Goal: Check status

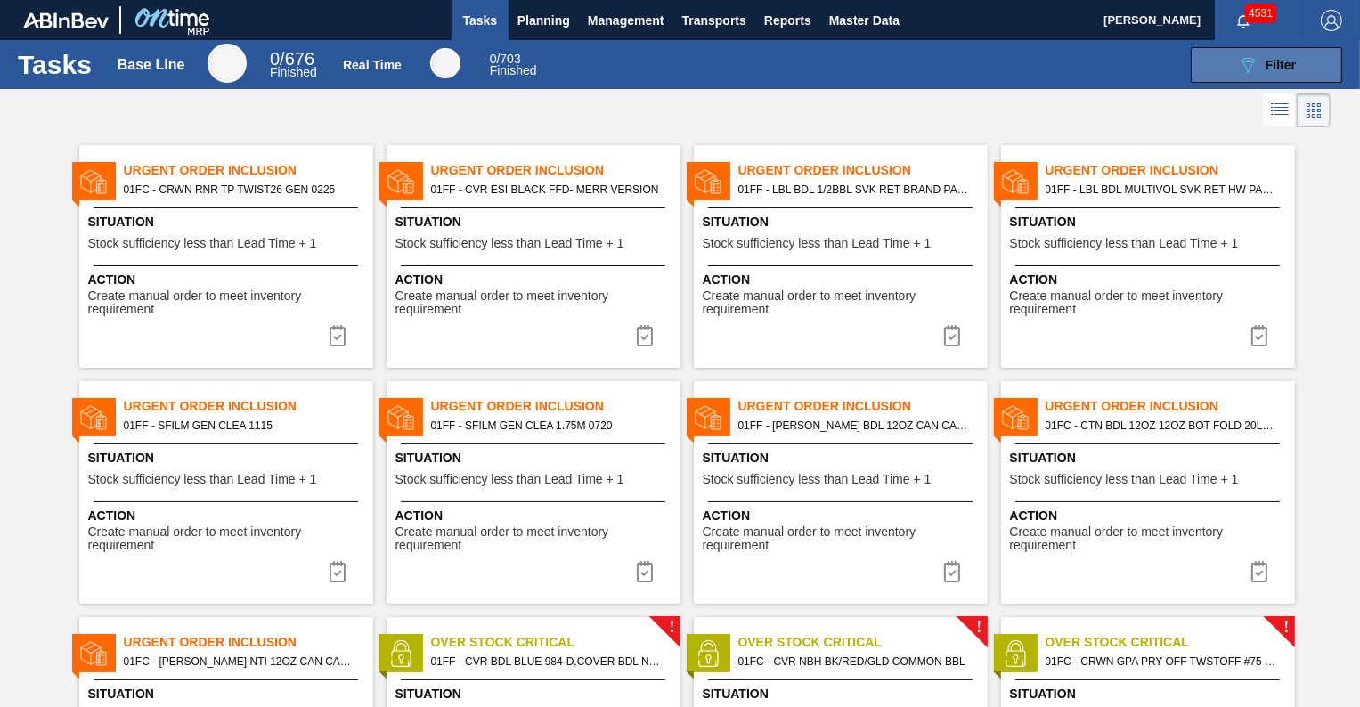
click at [1261, 72] on div "089F7B8B-B2A5-4AFE-B5C0-19BA573D28AC Filter" at bounding box center [1266, 64] width 59 height 21
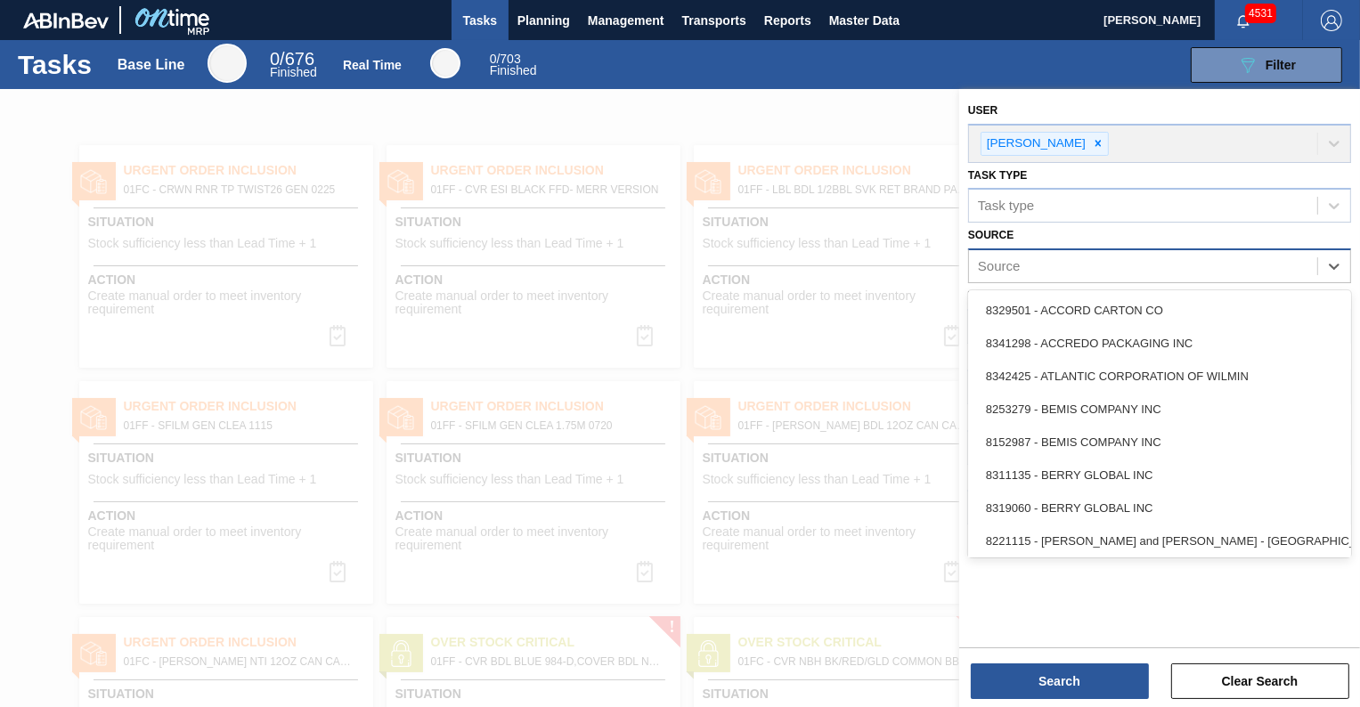
click at [1095, 261] on div "Source" at bounding box center [1143, 267] width 348 height 26
click at [1093, 264] on div "Source" at bounding box center [1143, 267] width 348 height 26
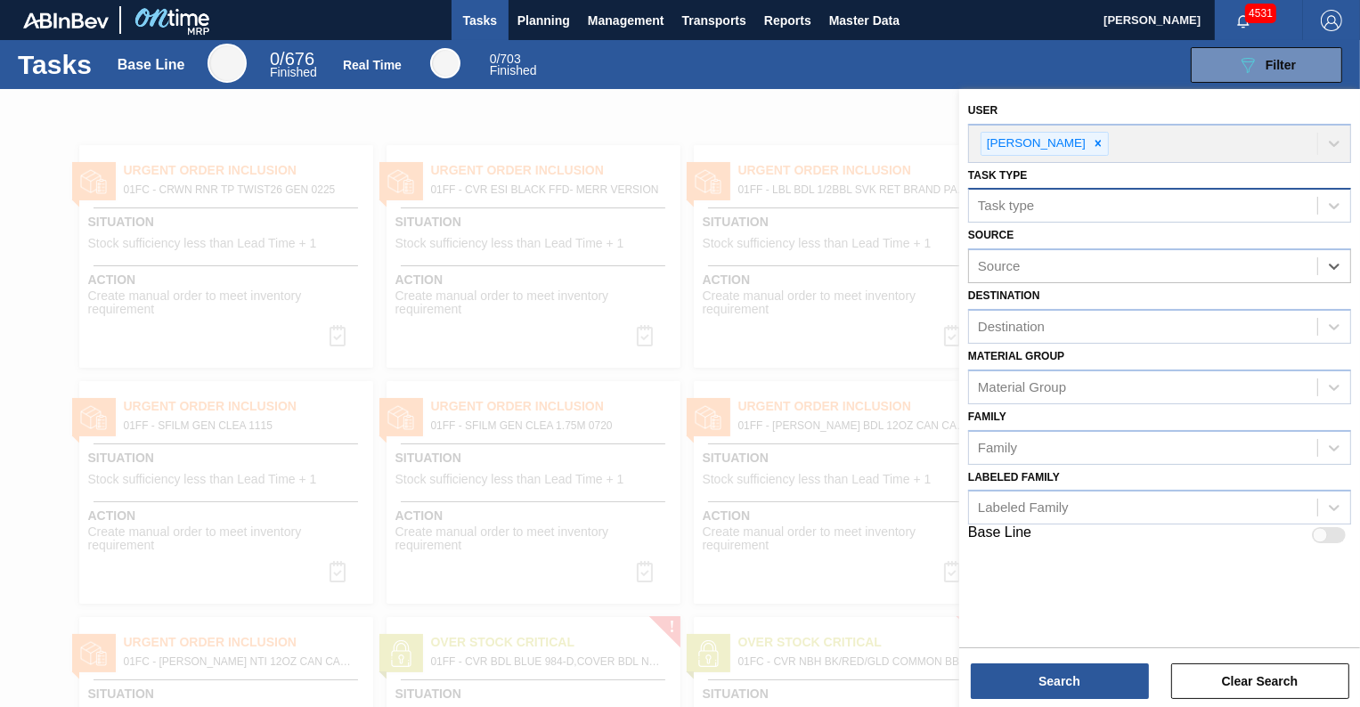
click at [1092, 217] on div "Task type" at bounding box center [1143, 206] width 348 height 26
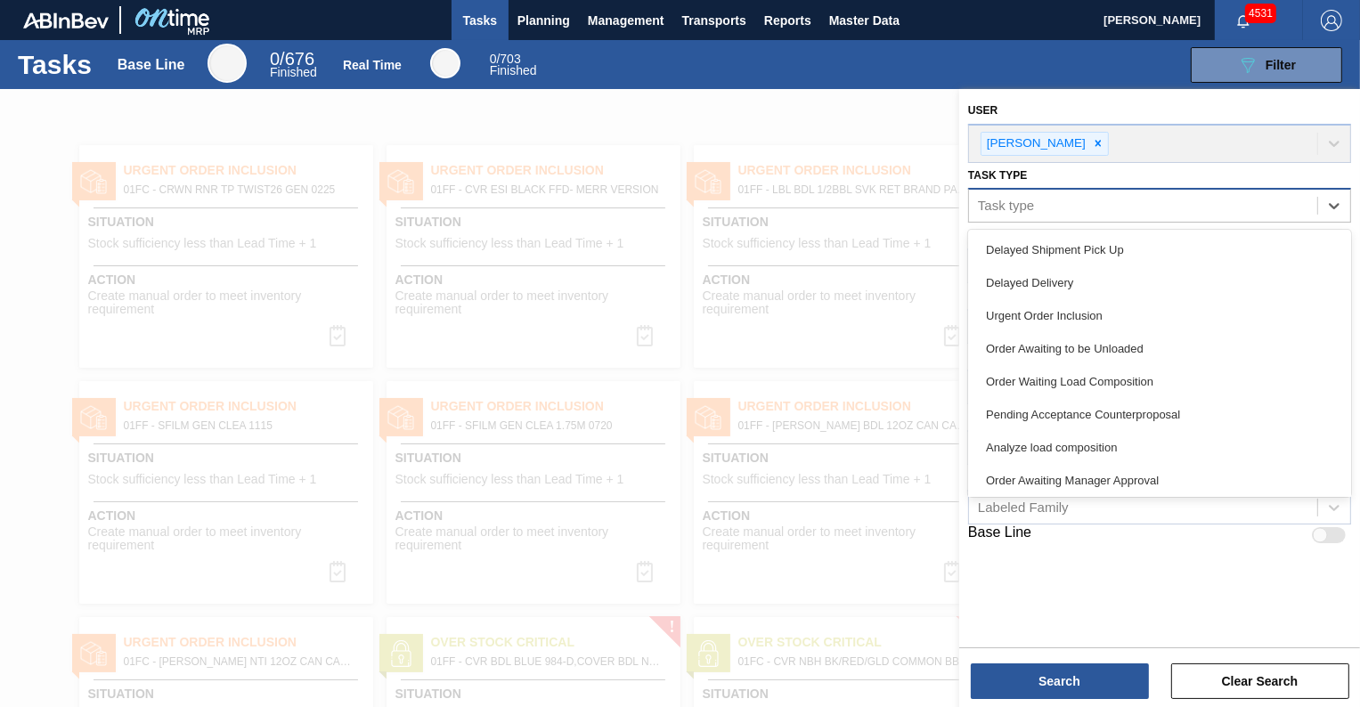
click at [1092, 217] on div "Task type" at bounding box center [1143, 206] width 348 height 26
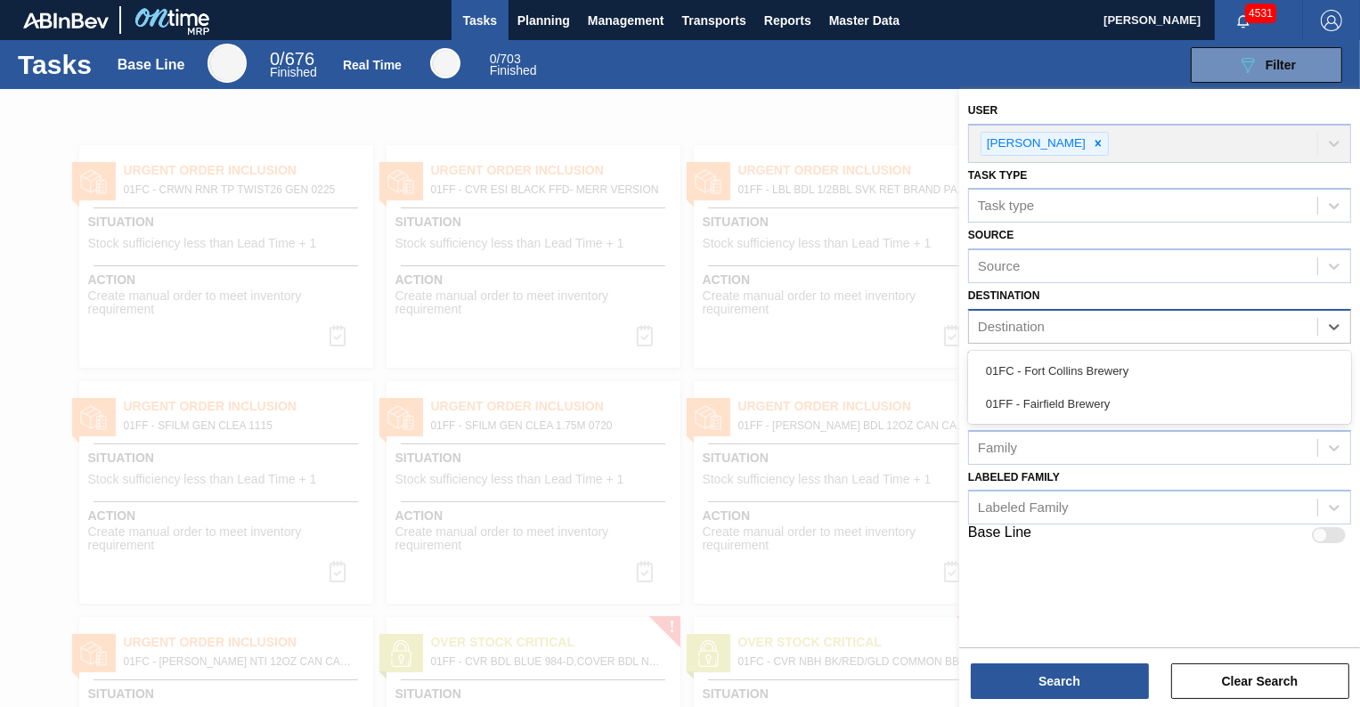
click at [1079, 318] on div "Destination" at bounding box center [1143, 327] width 348 height 26
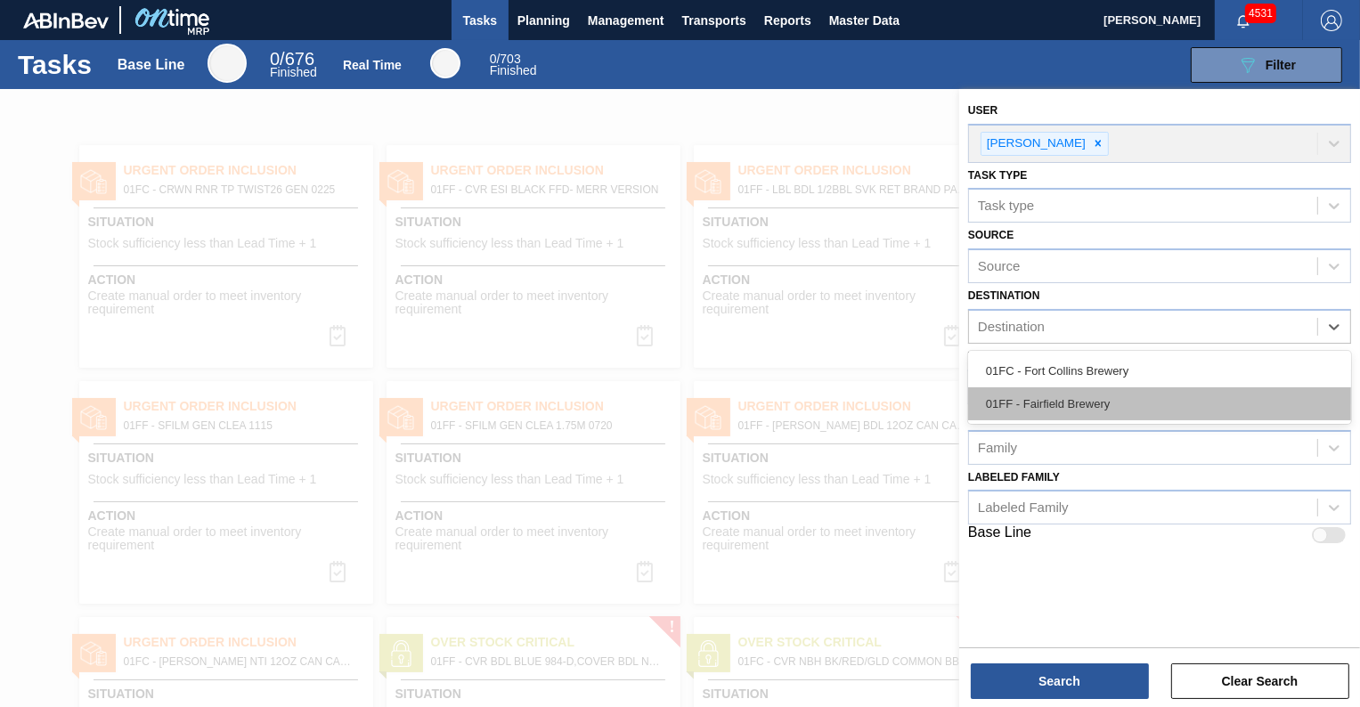
click at [1061, 394] on div "01FF - Fairfield Brewery" at bounding box center [1159, 403] width 383 height 33
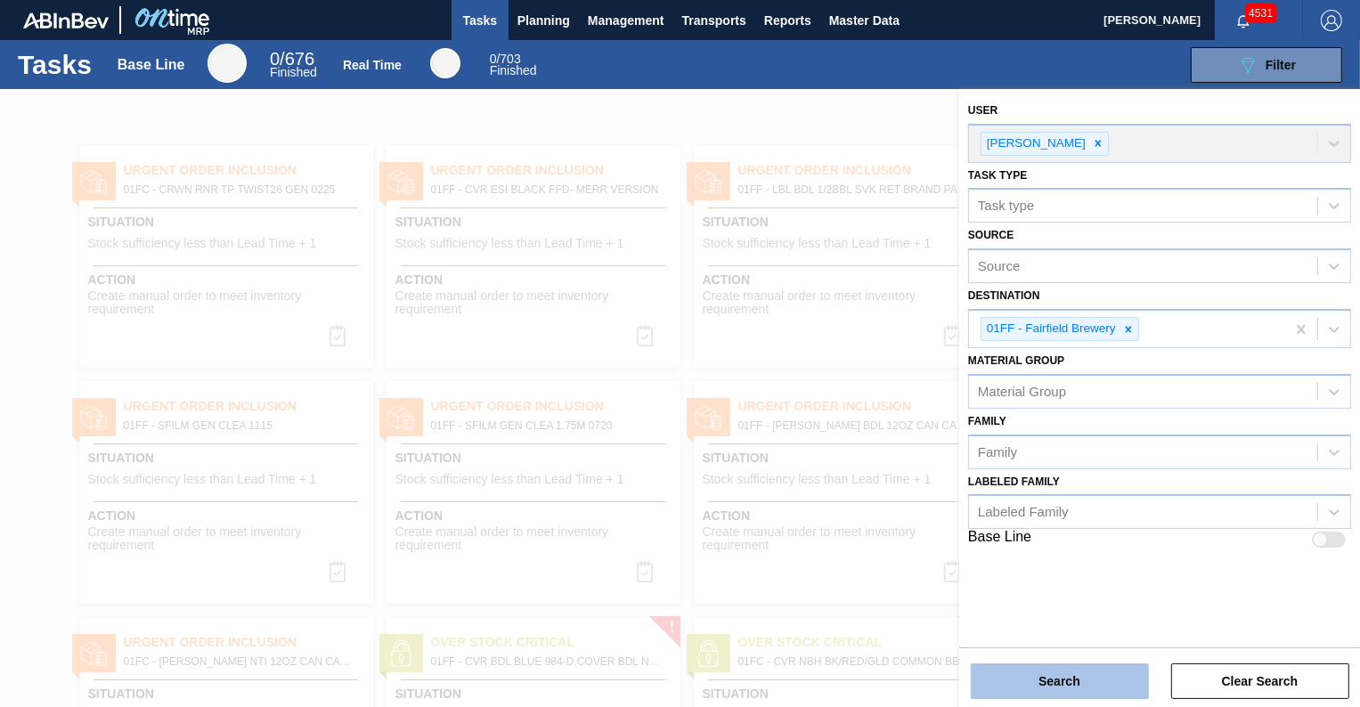
click at [1078, 673] on button "Search" at bounding box center [1060, 681] width 178 height 36
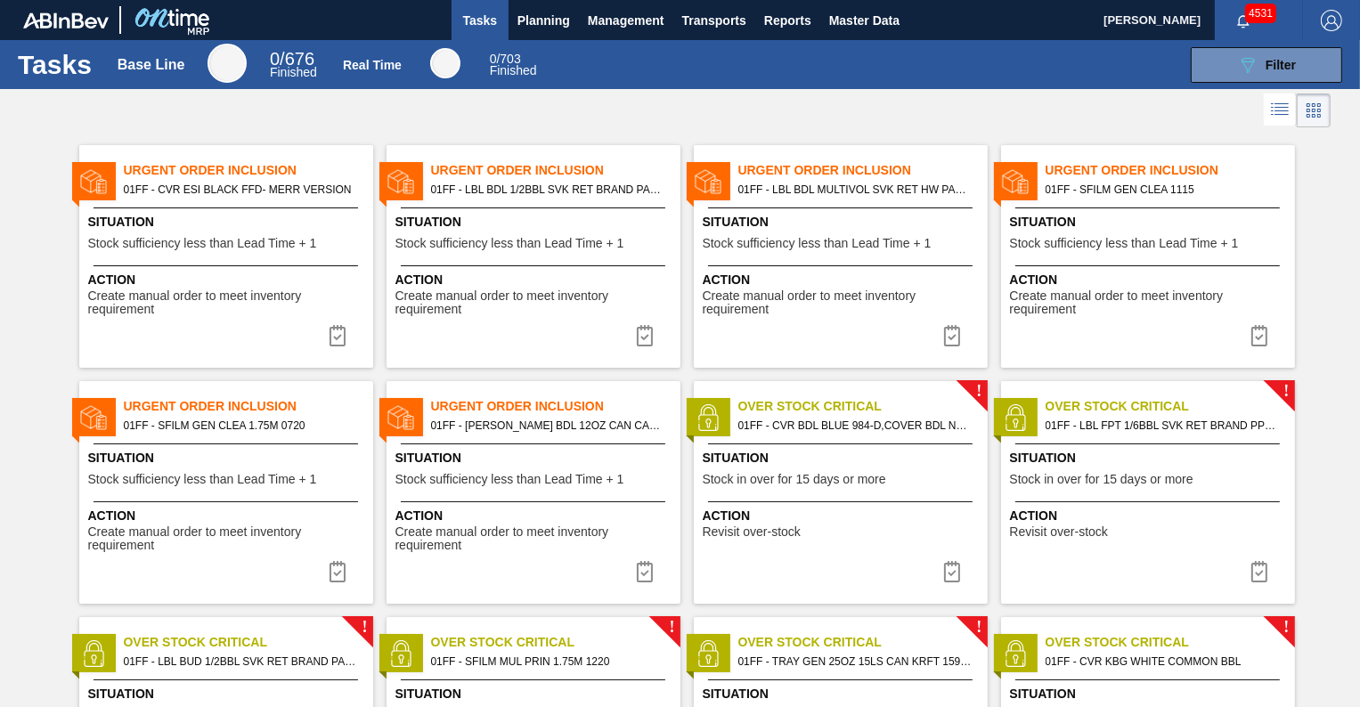
click at [613, 229] on span "Situation" at bounding box center [535, 222] width 281 height 19
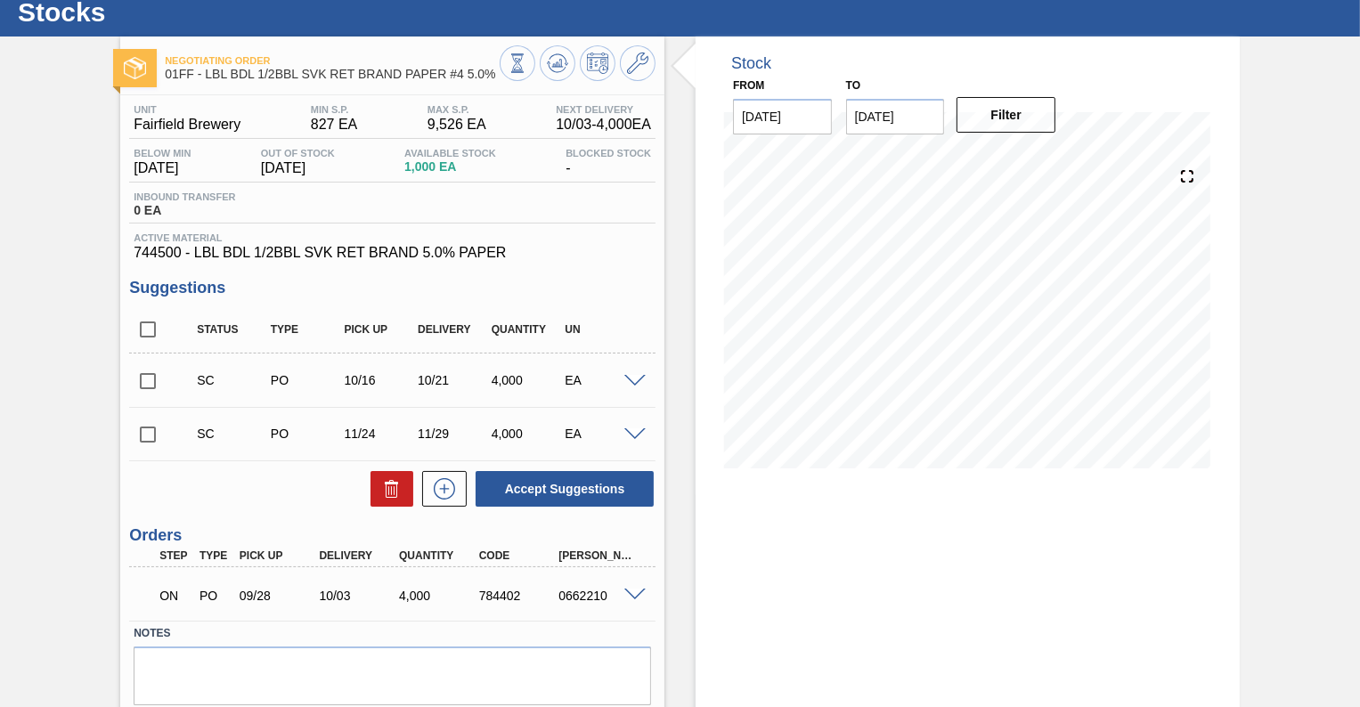
scroll to position [53, 0]
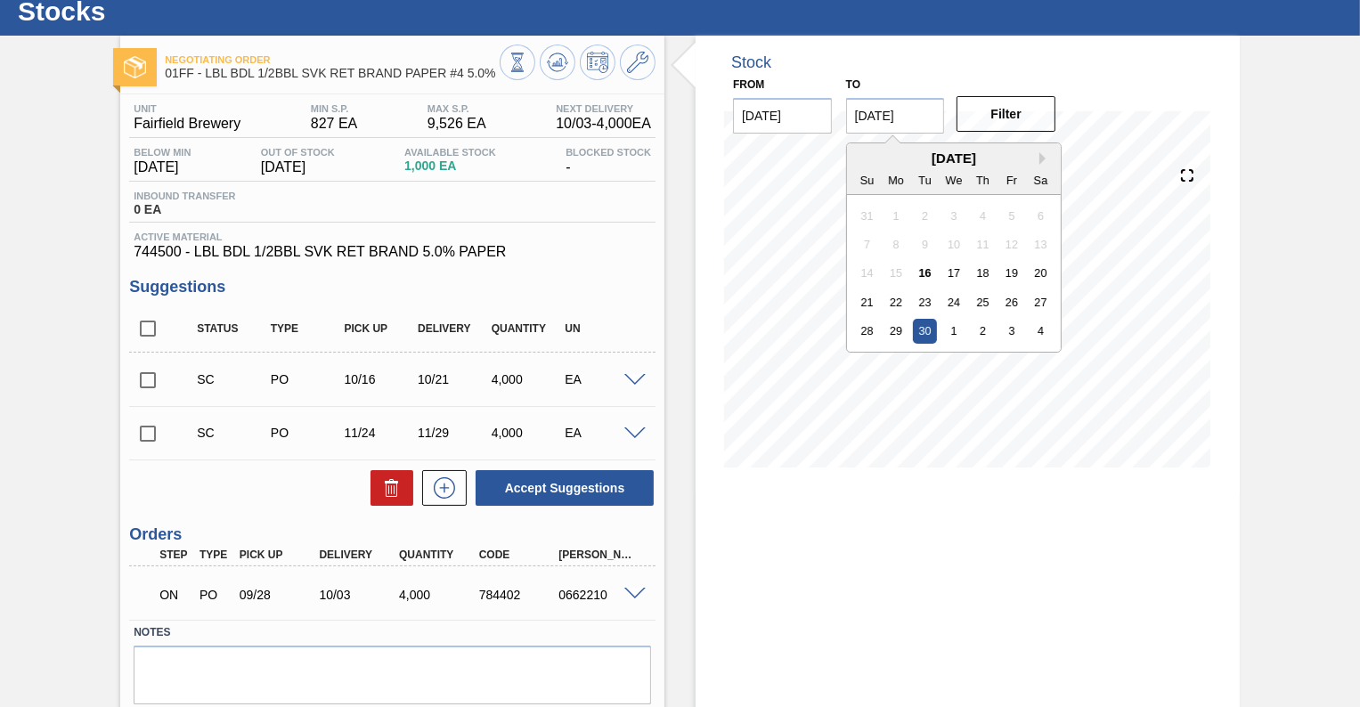
click at [898, 109] on input "09/30/2025" at bounding box center [895, 116] width 99 height 36
click at [1038, 168] on div "Sa" at bounding box center [1041, 179] width 24 height 24
click at [1039, 165] on button "Next Month" at bounding box center [1045, 158] width 12 height 12
click at [1037, 217] on div "4" at bounding box center [1041, 215] width 24 height 24
type input "10/04/2025"
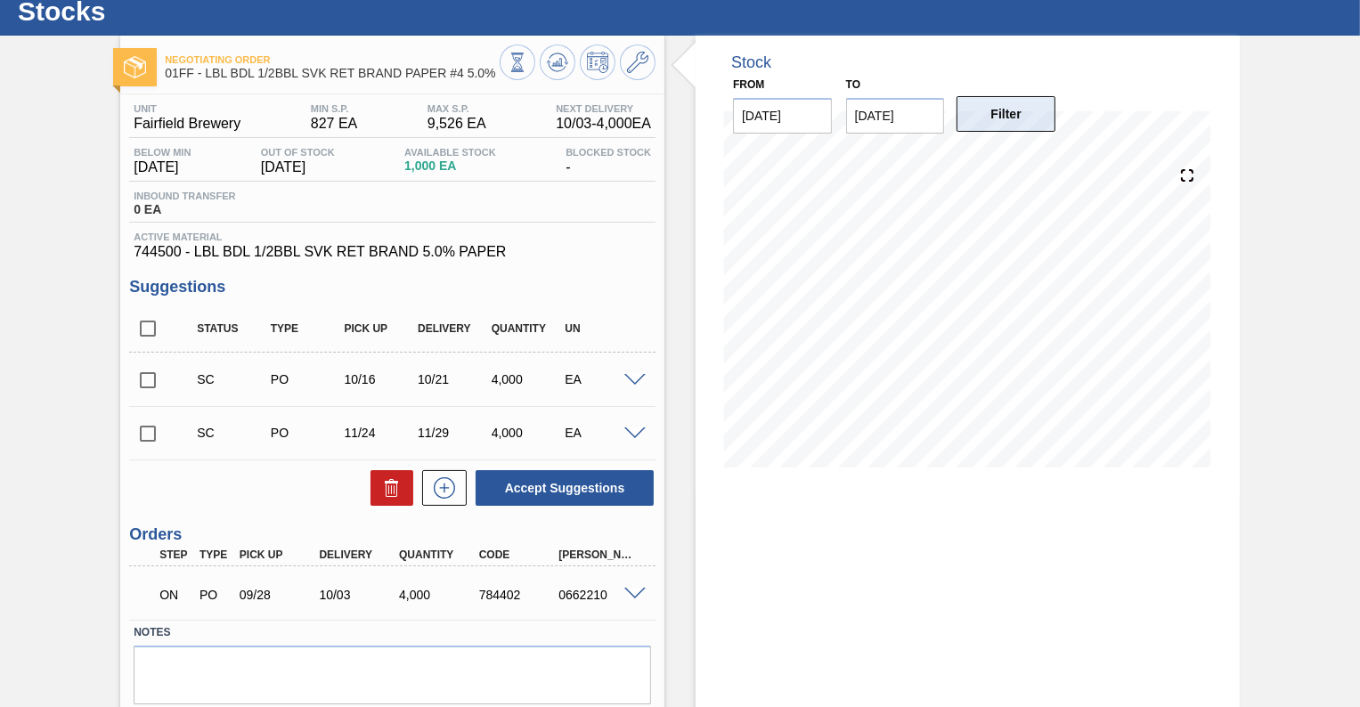
click at [1008, 123] on button "Filter" at bounding box center [1005, 114] width 99 height 36
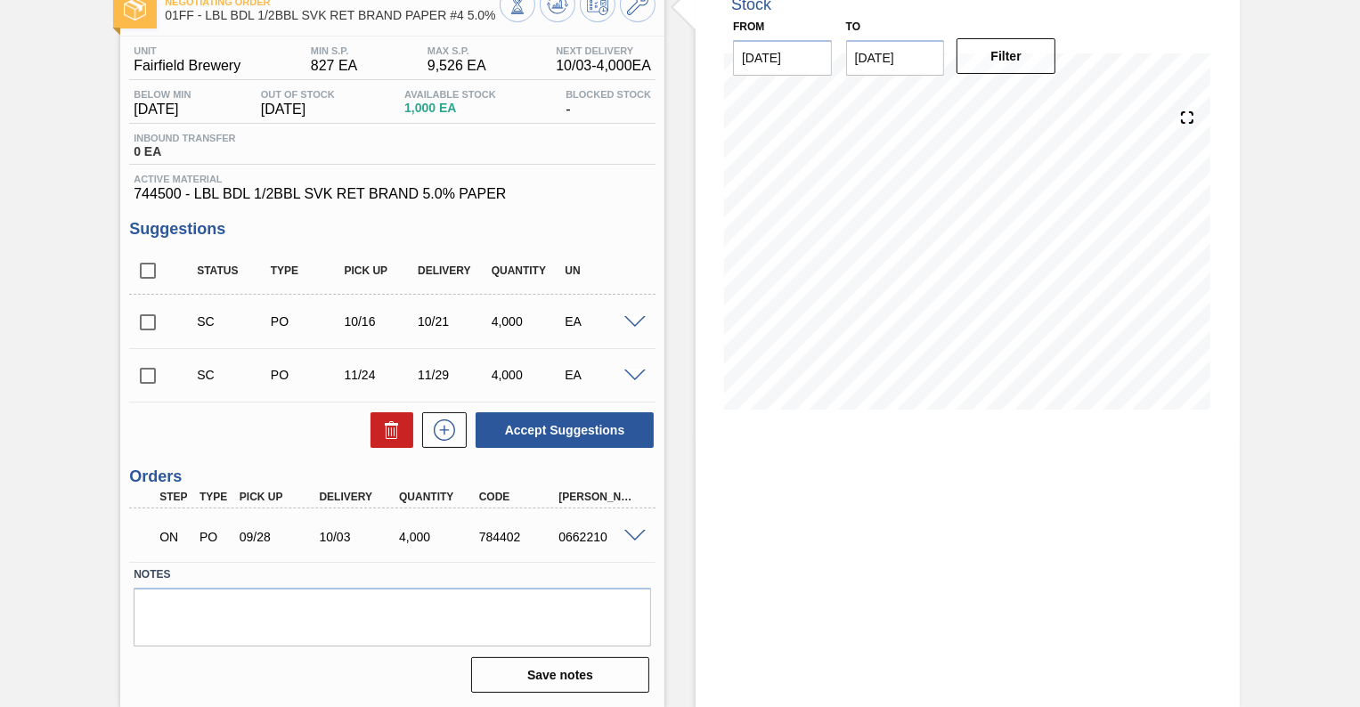
click at [634, 535] on span at bounding box center [634, 536] width 21 height 13
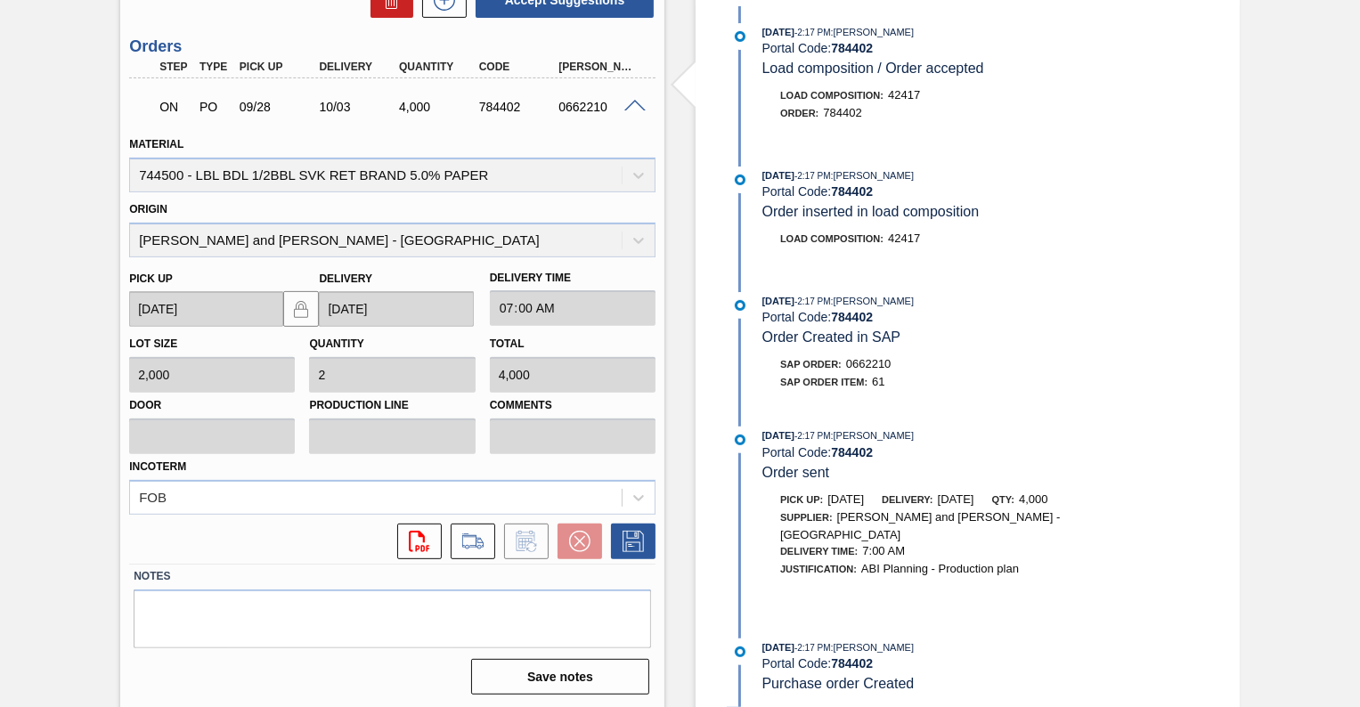
scroll to position [0, 0]
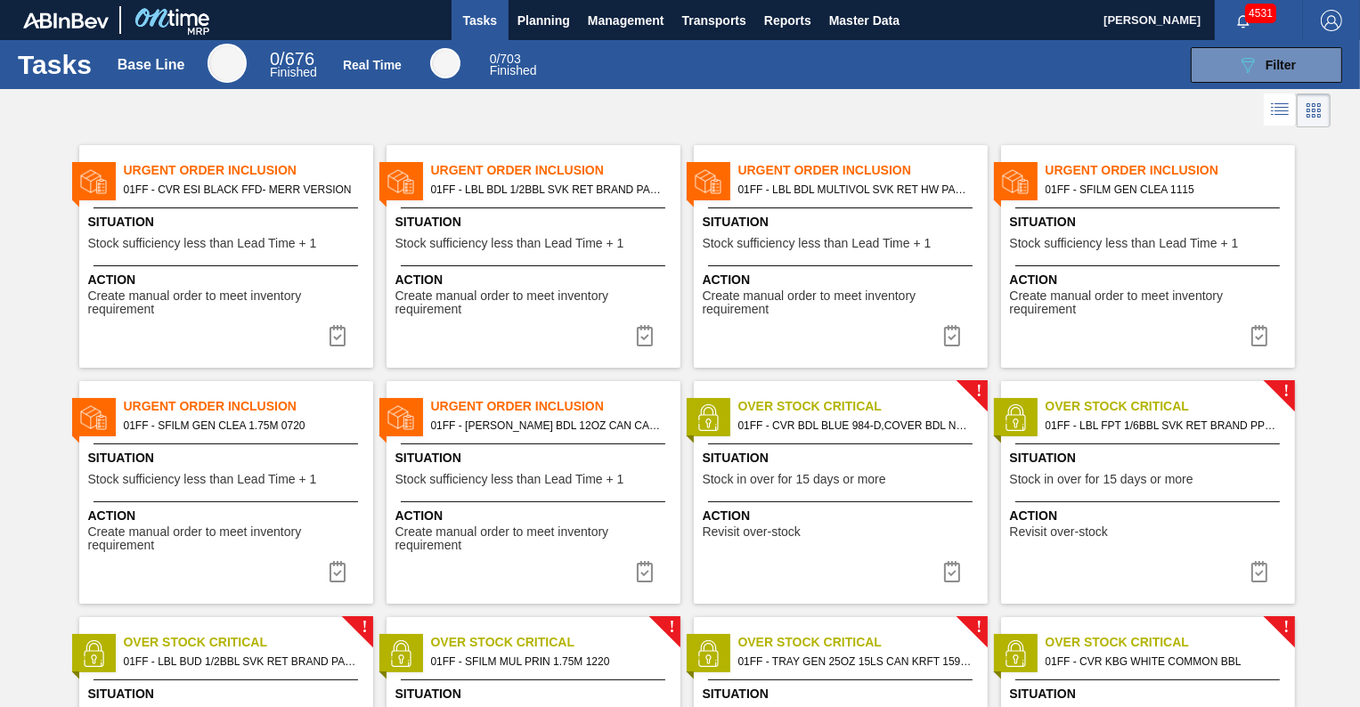
click at [1032, 254] on div "Situation Stock sufficiency less than Lead Time + 1" at bounding box center [1150, 235] width 281 height 44
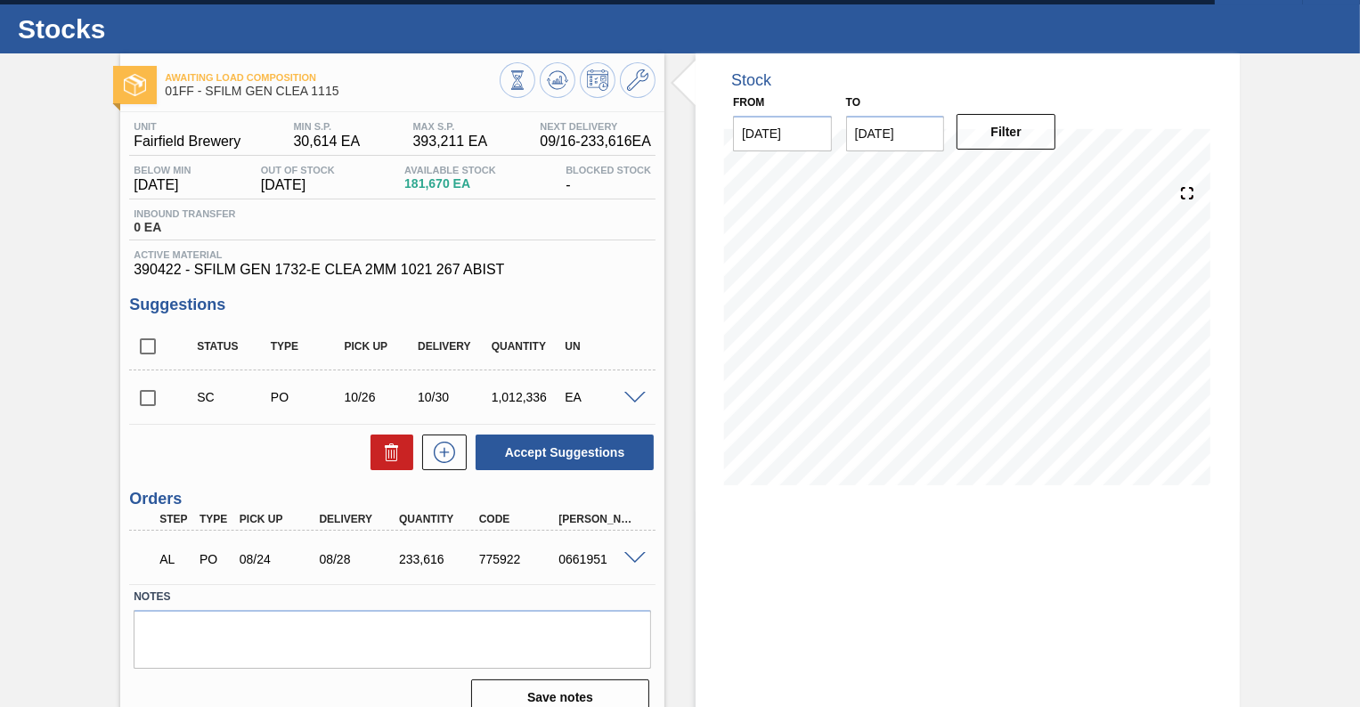
scroll to position [59, 0]
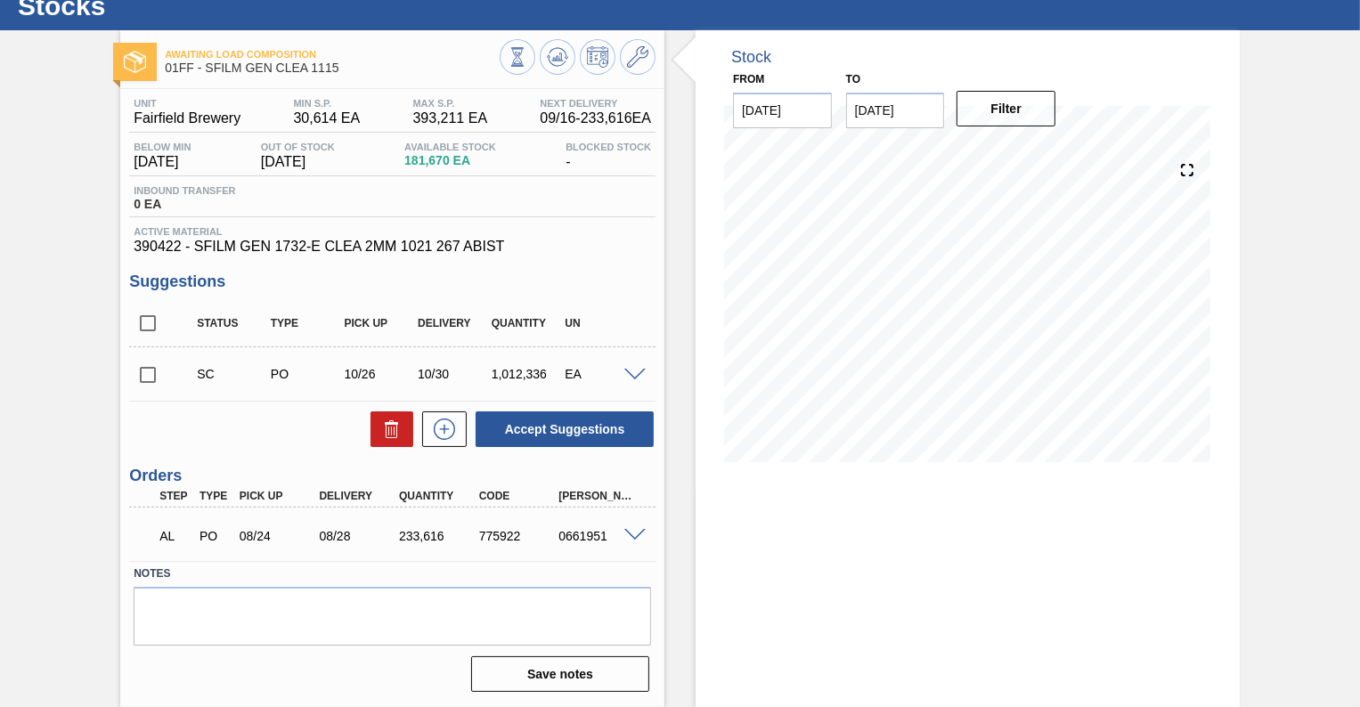
click at [631, 371] on span at bounding box center [634, 375] width 21 height 13
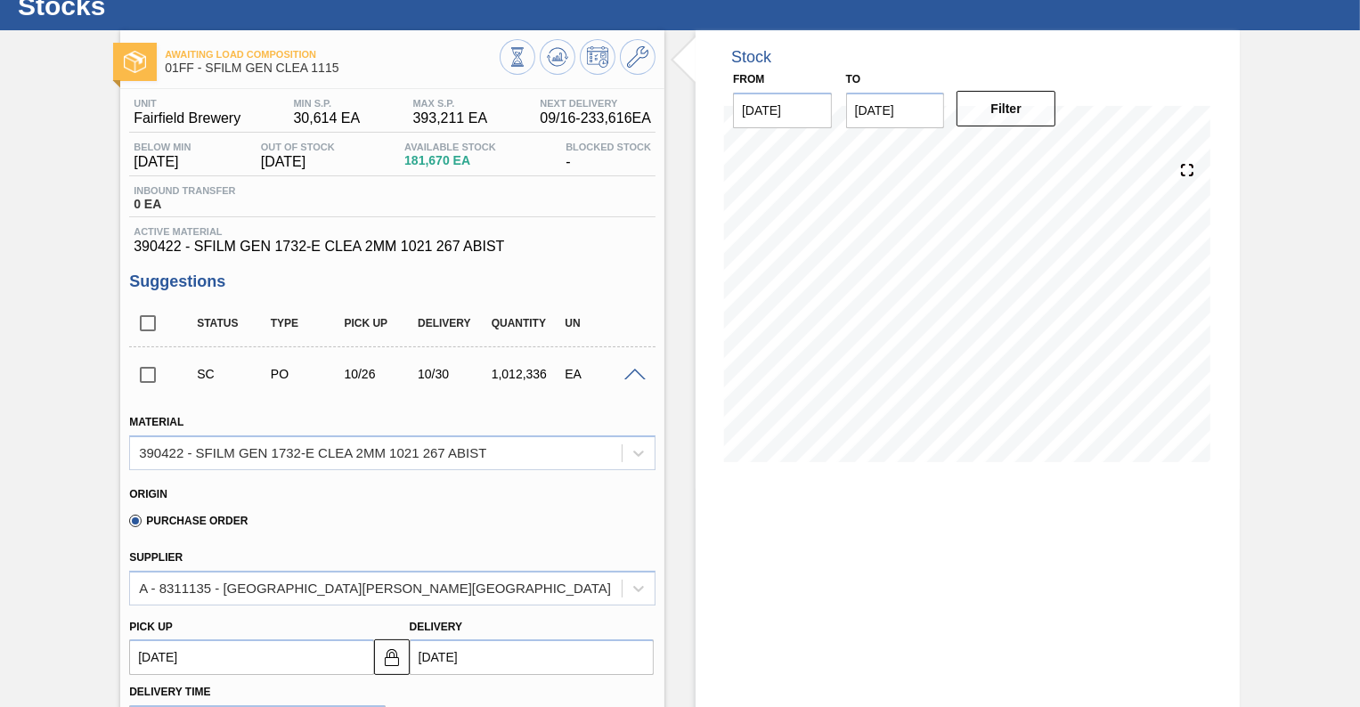
click at [631, 371] on span at bounding box center [634, 375] width 21 height 13
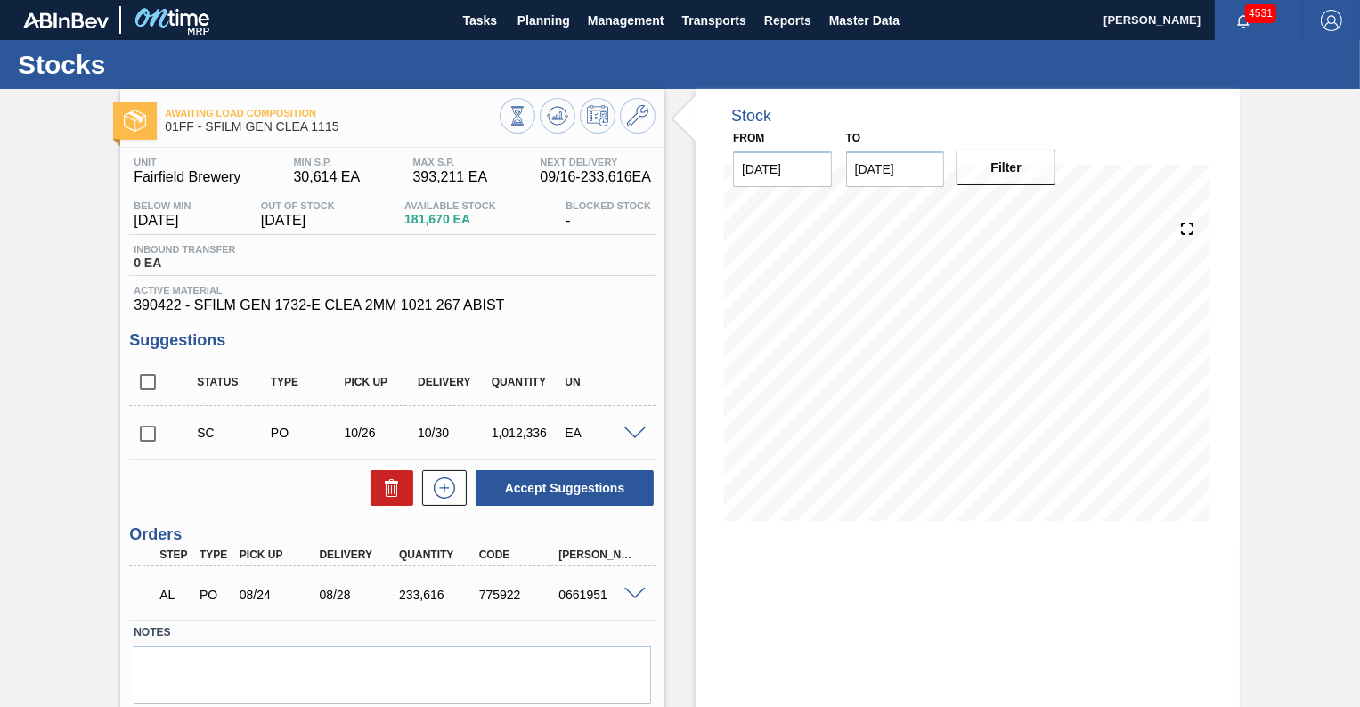
scroll to position [0, 0]
click at [565, 115] on icon at bounding box center [557, 115] width 21 height 21
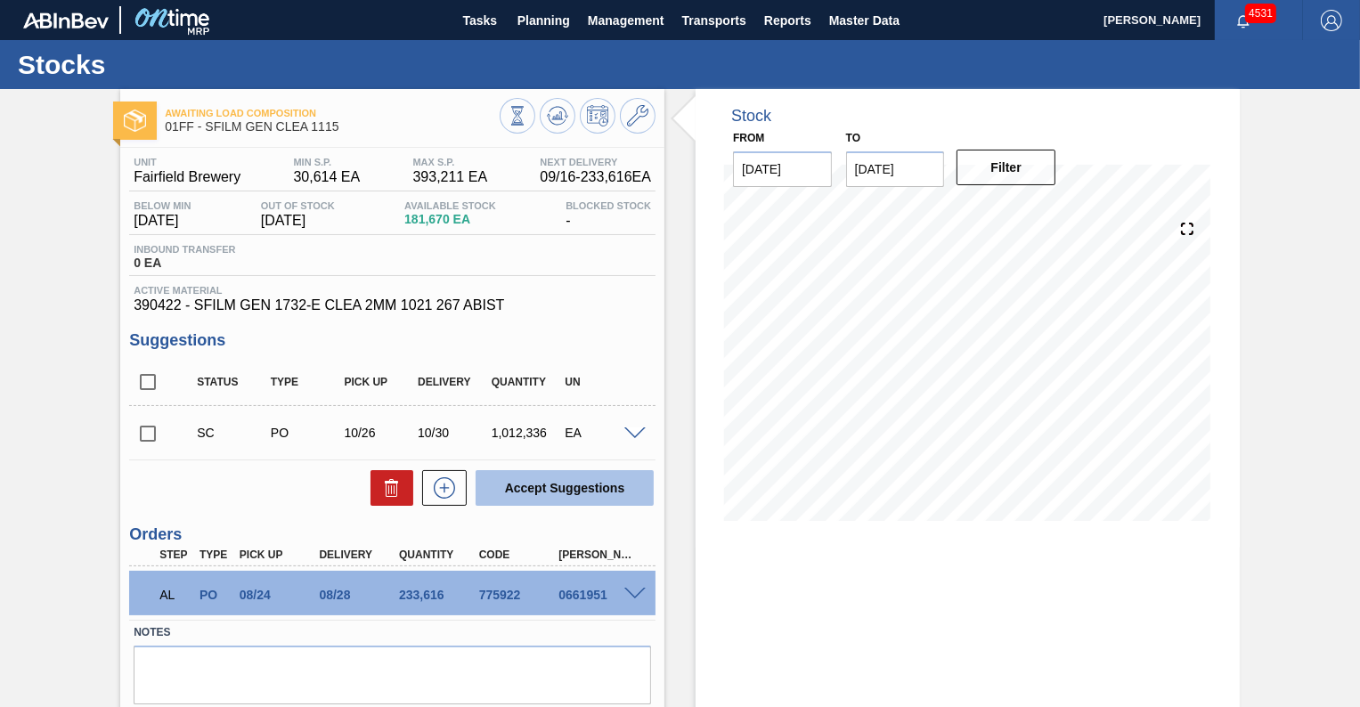
scroll to position [59, 0]
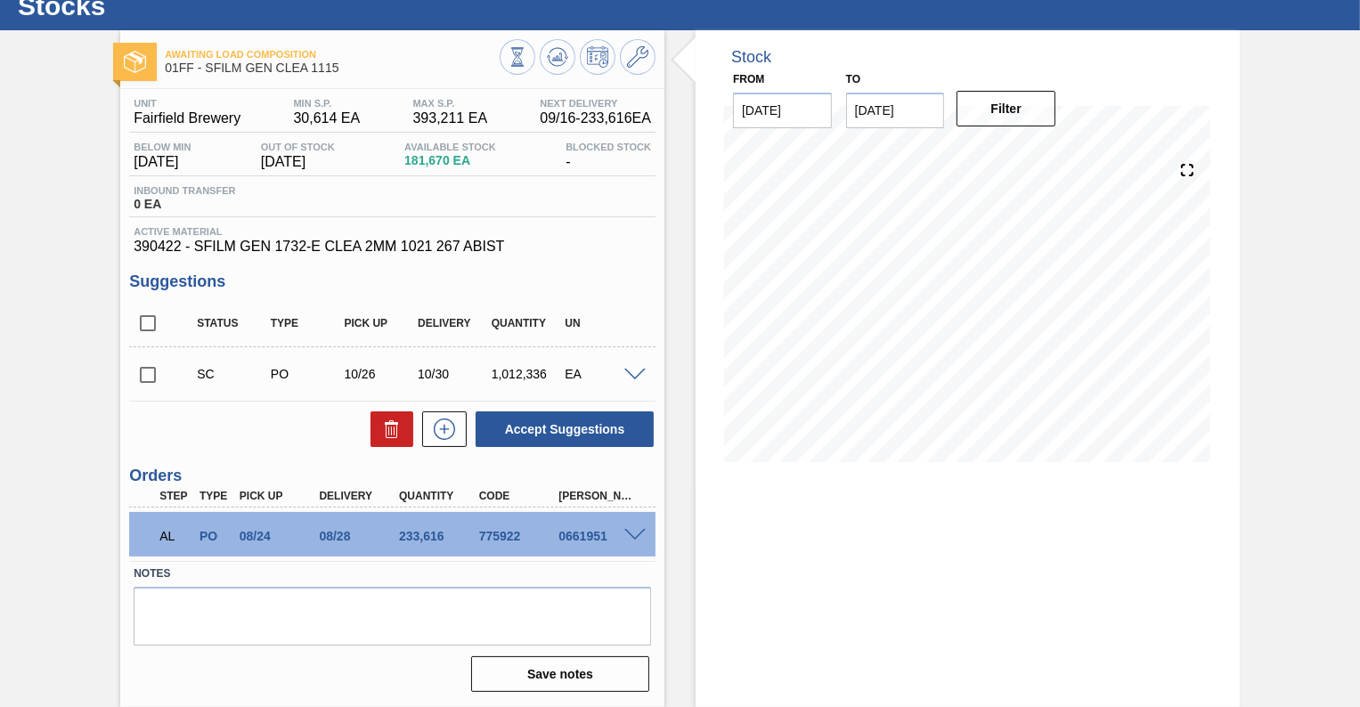
click at [641, 527] on div at bounding box center [638, 533] width 36 height 13
click at [635, 533] on span at bounding box center [634, 535] width 21 height 13
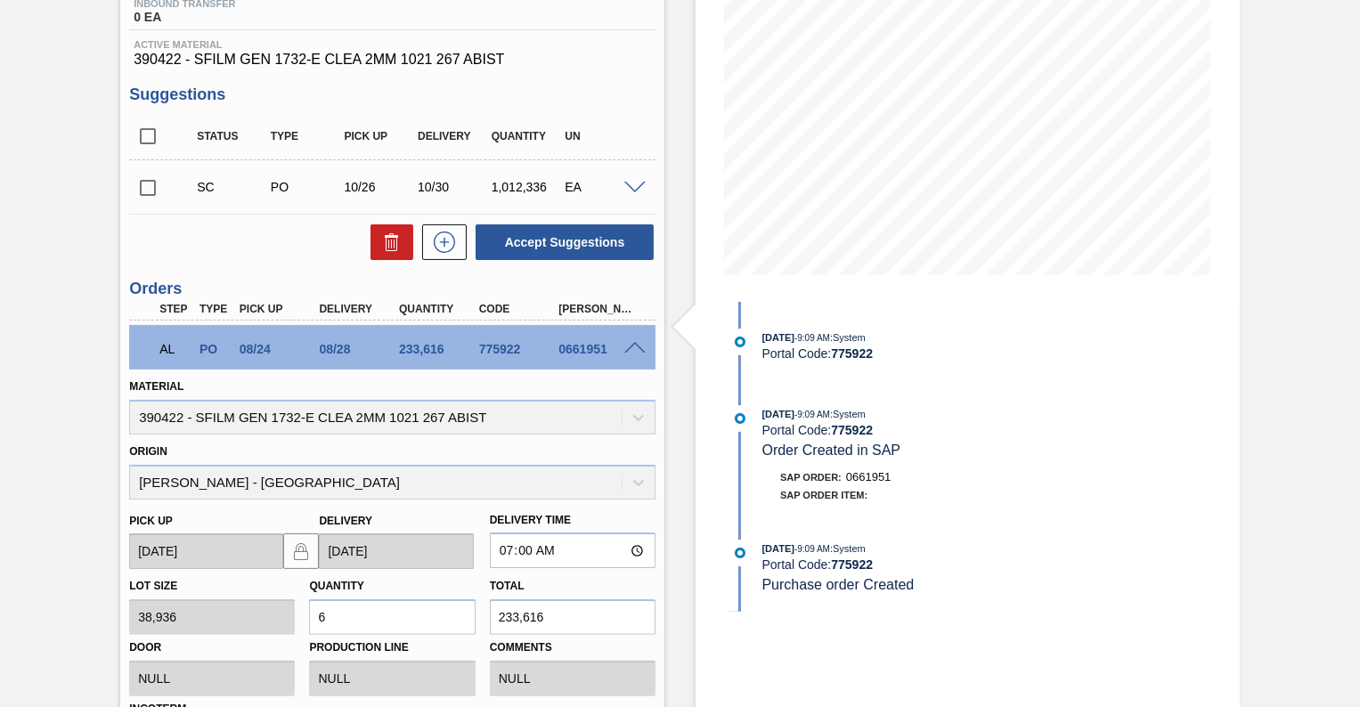
scroll to position [0, 0]
